Goal: Task Accomplishment & Management: Manage account settings

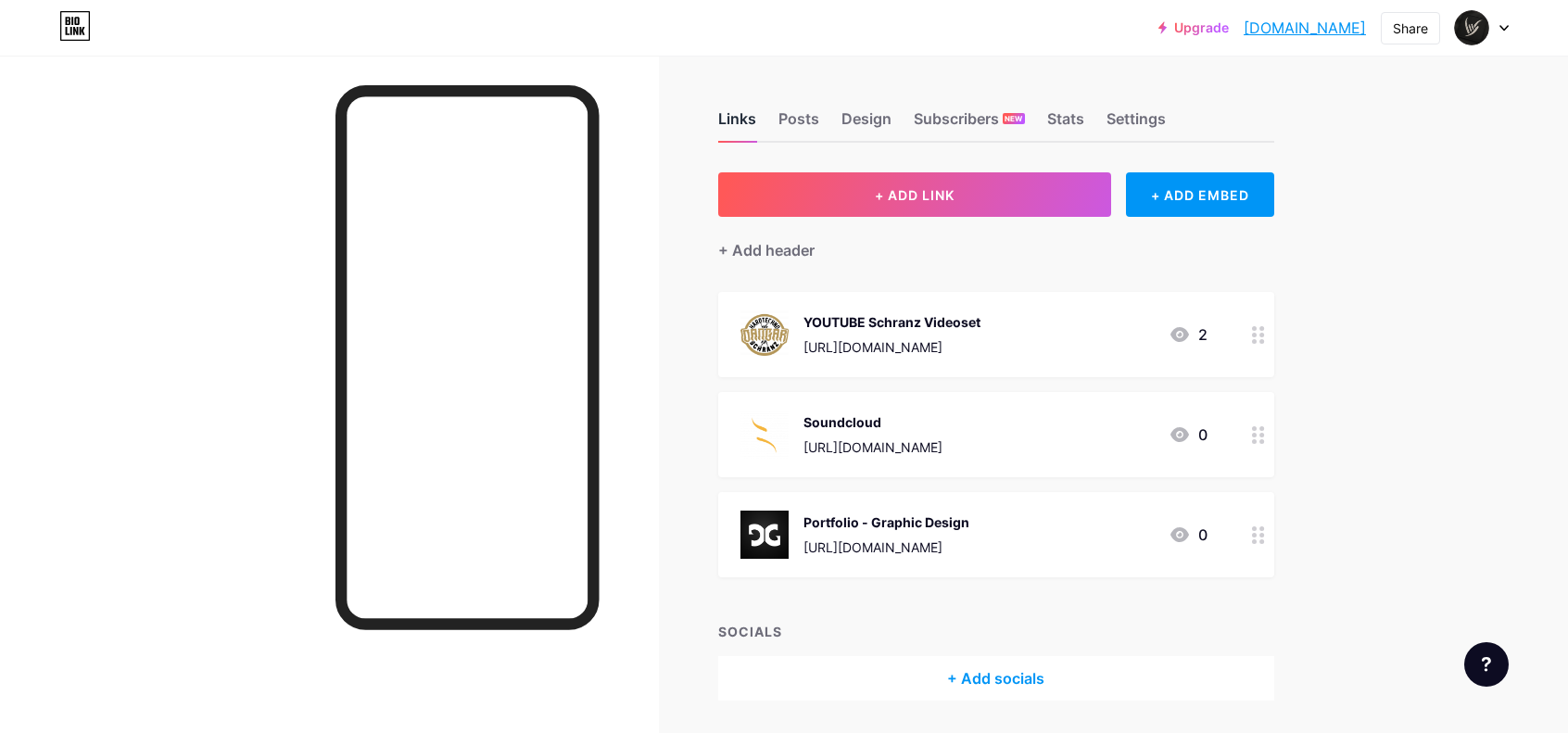
click at [749, 119] on div "Links" at bounding box center [737, 124] width 38 height 34
click at [1082, 124] on div "Stats" at bounding box center [1065, 124] width 37 height 34
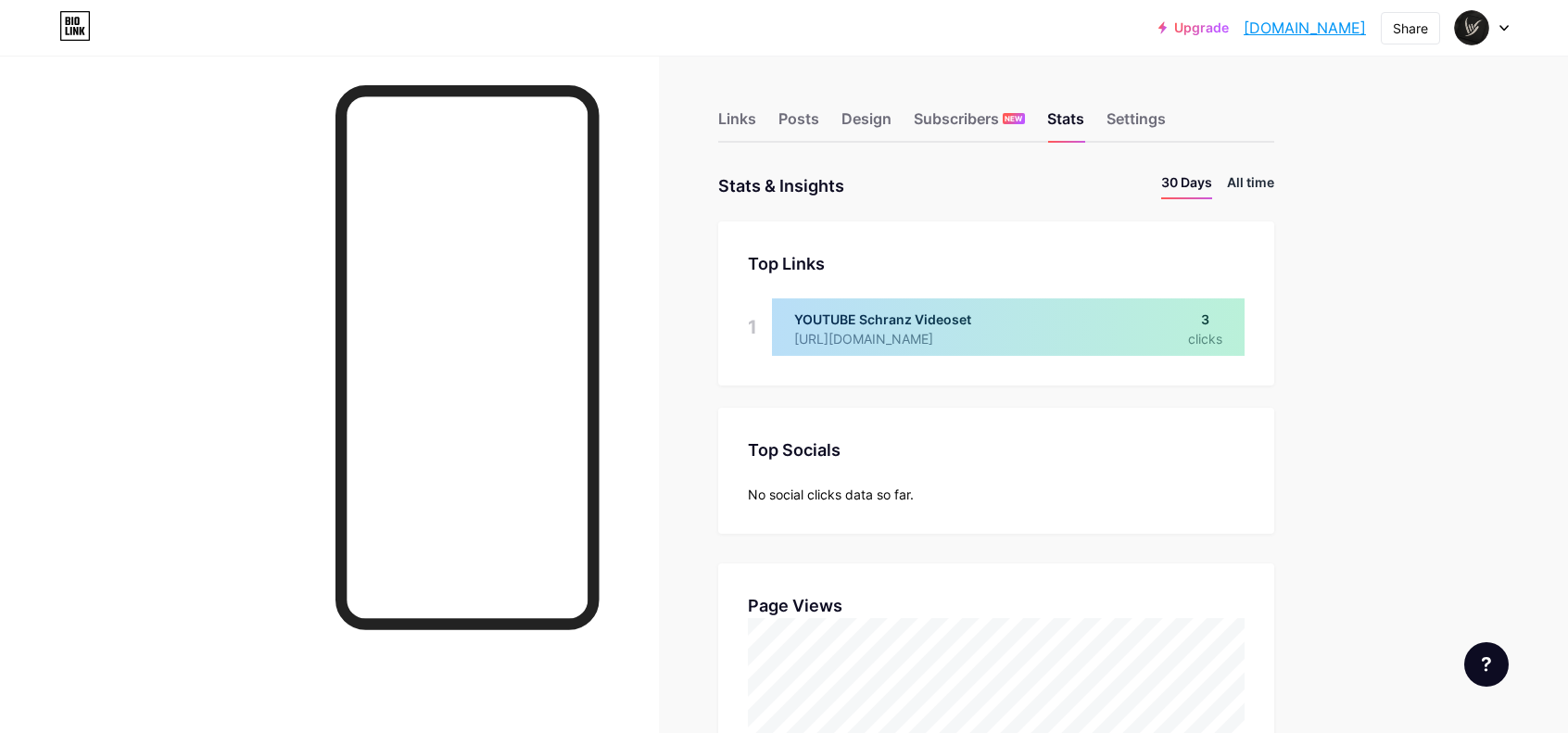
click at [1255, 186] on li "All time" at bounding box center [1250, 185] width 47 height 27
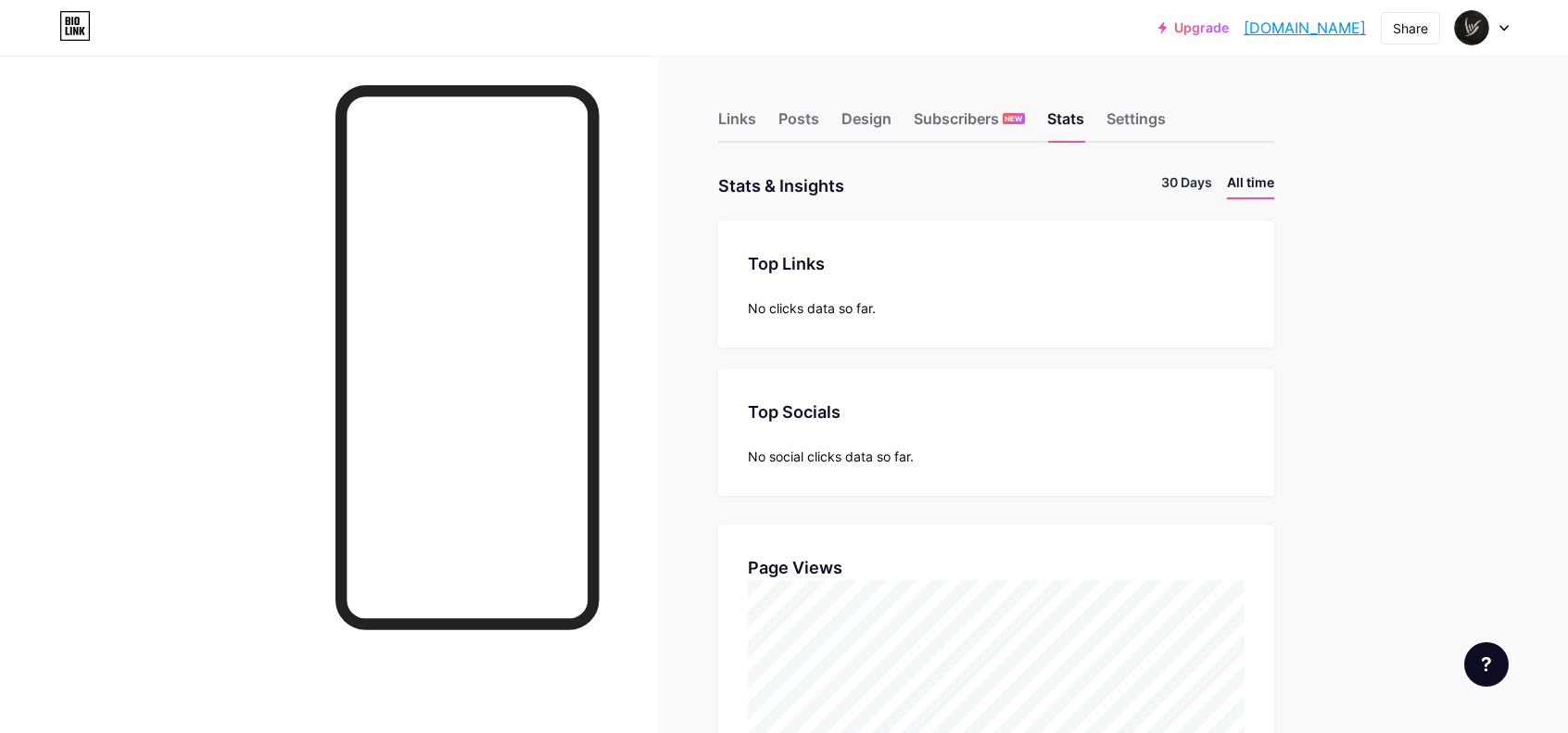
click at [1187, 183] on li "30 Days" at bounding box center [1186, 185] width 51 height 27
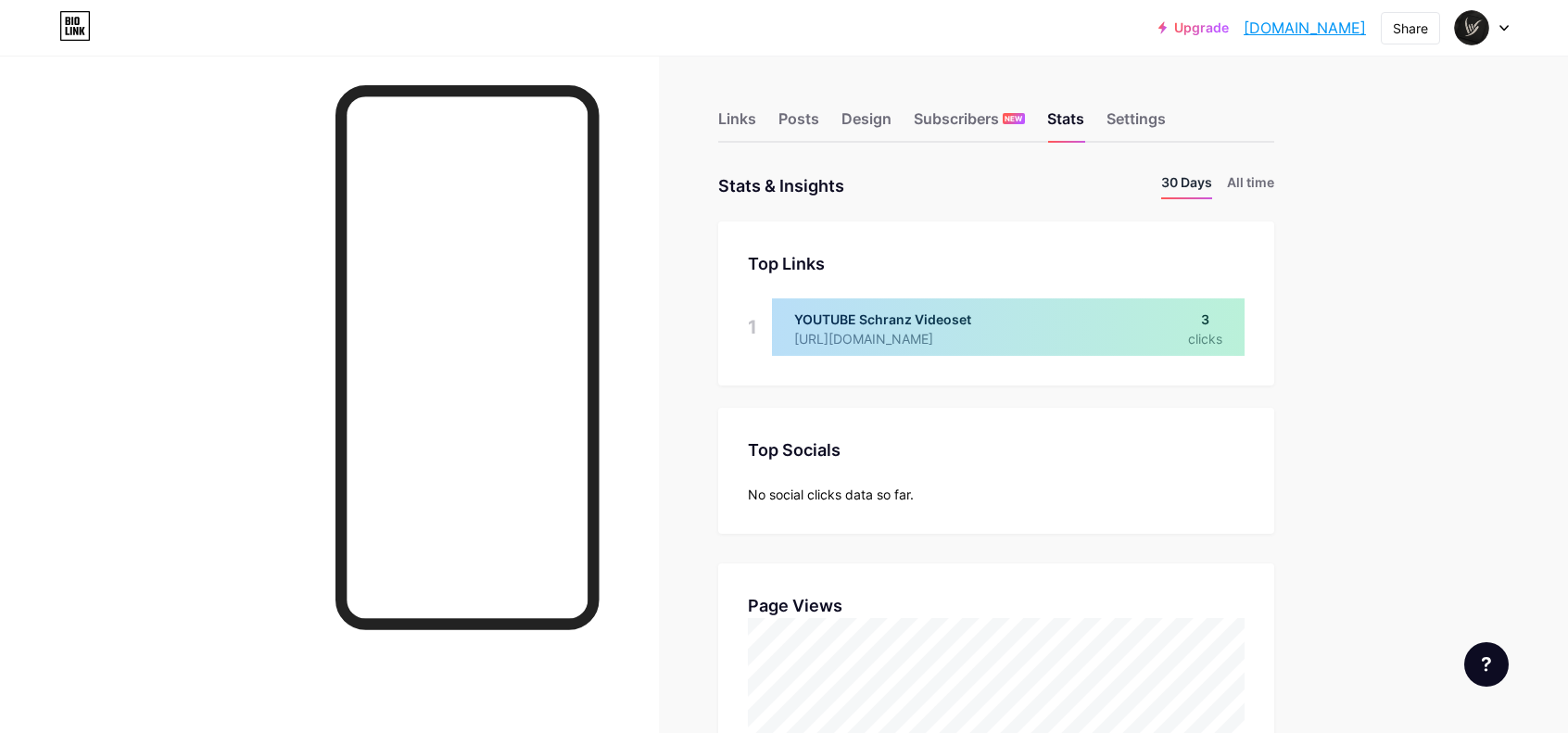
scroll to position [733, 1568]
click at [880, 125] on div "Design" at bounding box center [866, 124] width 50 height 34
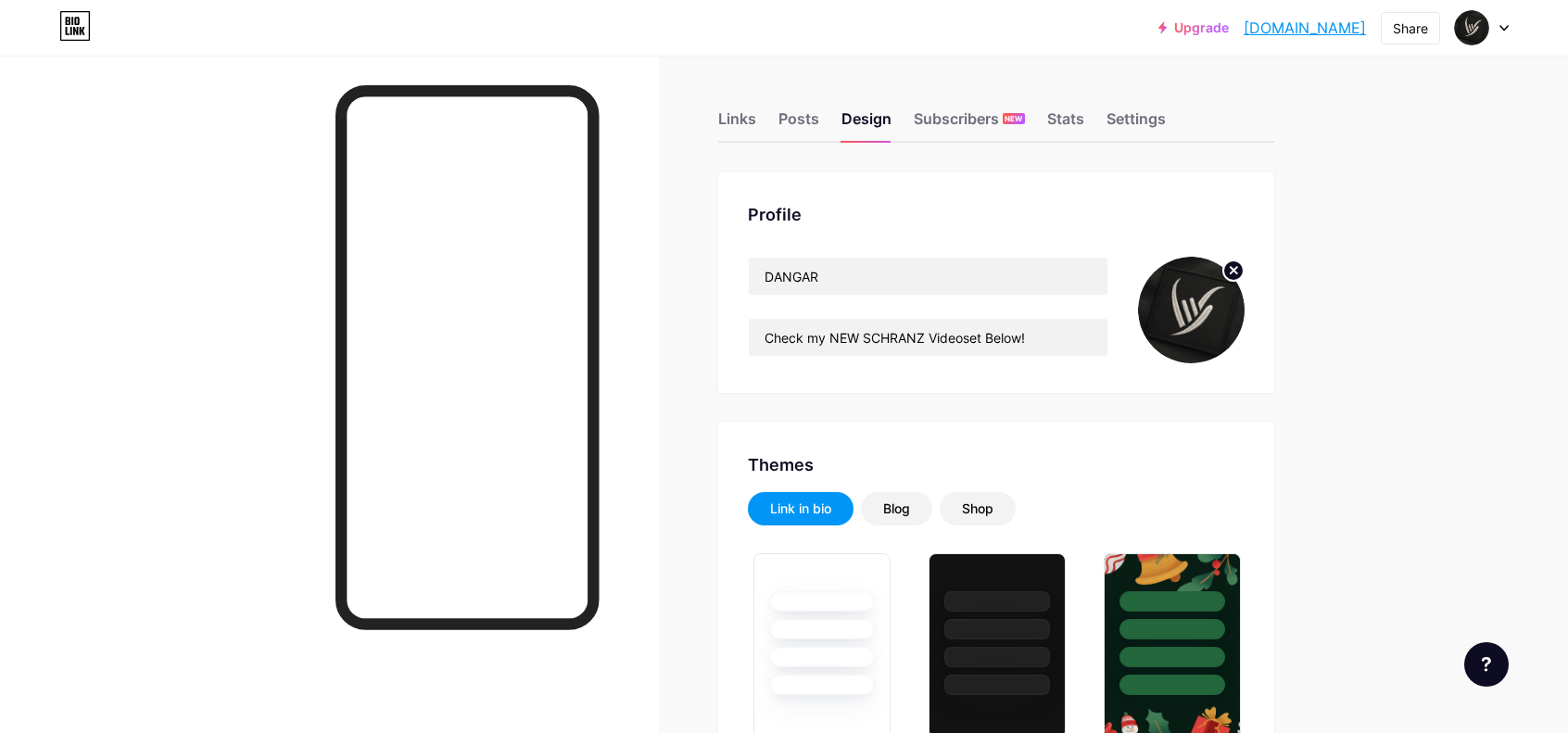
type input "#8f0a0a"
type input "#ffffff"
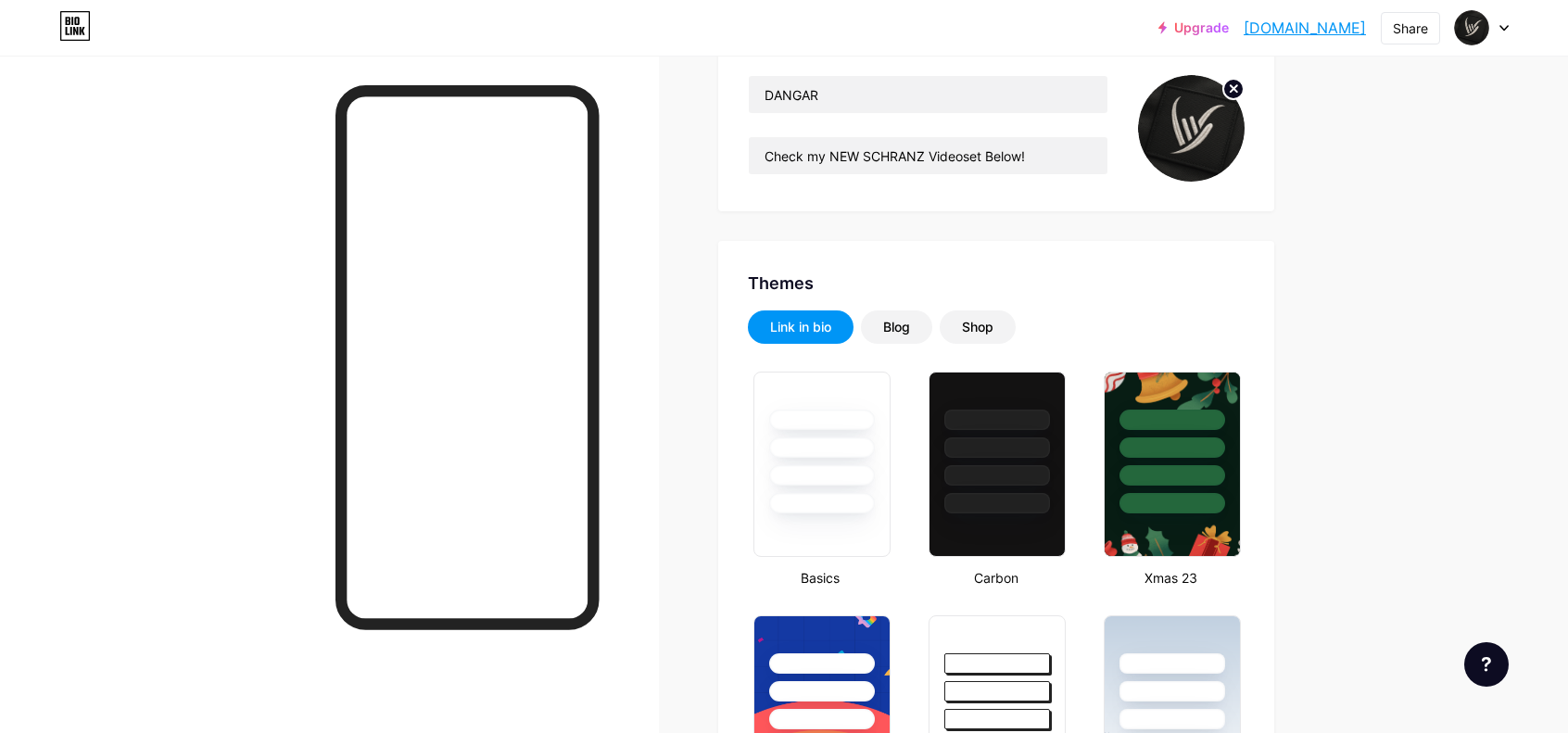
scroll to position [648, 0]
